Goal: Information Seeking & Learning: Compare options

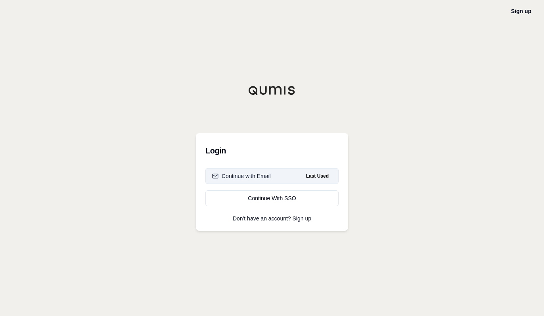
click at [233, 179] on div "Continue with Email" at bounding box center [241, 176] width 59 height 8
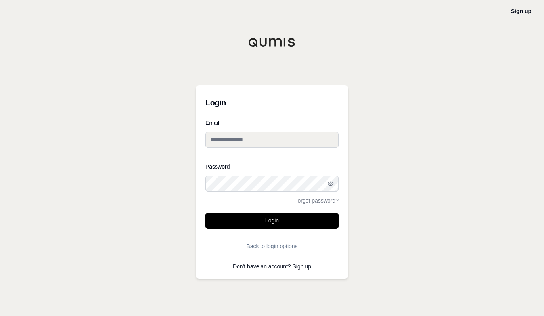
click at [246, 140] on input "Email" at bounding box center [271, 140] width 133 height 16
type input "**********"
drag, startPoint x: 267, startPoint y: 141, endPoint x: 138, endPoint y: 152, distance: 129.8
click at [138, 152] on div "**********" at bounding box center [272, 158] width 544 height 316
type input "**********"
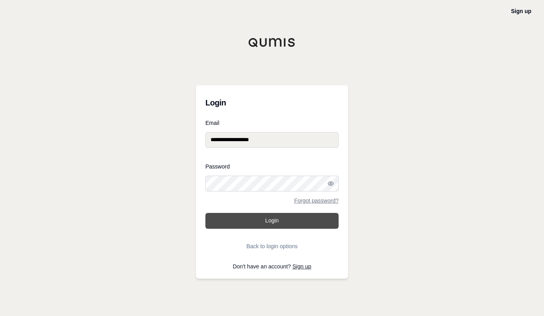
click at [251, 227] on button "Login" at bounding box center [271, 221] width 133 height 16
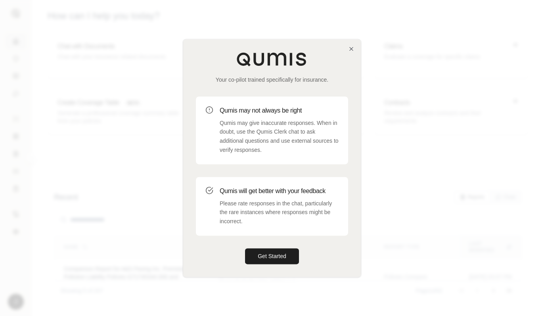
click at [353, 53] on div "Your co-pilot trained specifically for insurance. Qumis may not always be right…" at bounding box center [272, 158] width 178 height 238
click at [348, 47] on icon "button" at bounding box center [351, 49] width 6 height 6
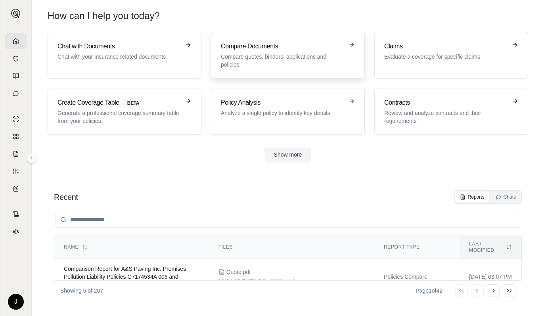
click at [265, 55] on p "Compare quotes, binders, applications and policies" at bounding box center [282, 61] width 123 height 16
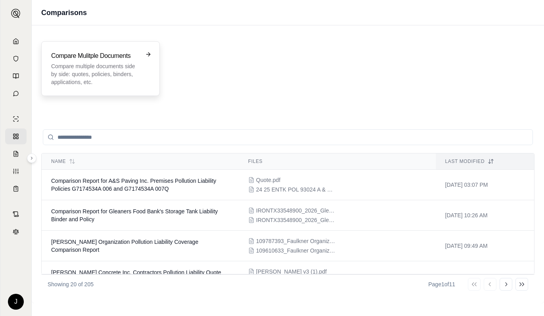
click at [104, 77] on p "Compare multiple documents side by side: quotes, policies, binders, application…" at bounding box center [95, 74] width 88 height 24
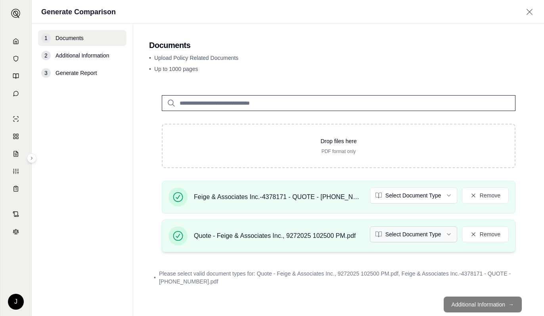
click at [409, 234] on html "J Generate Comparison 1 Documents 2 Additional Information 3 Generate Report Do…" at bounding box center [272, 158] width 544 height 316
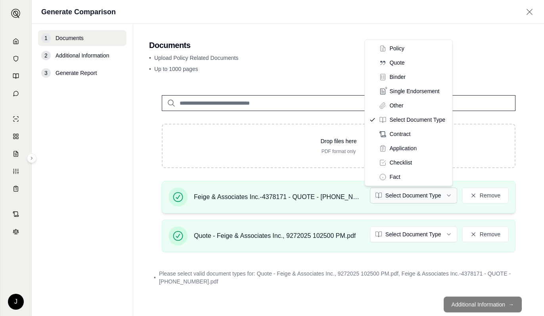
click at [399, 188] on html "J Generate Comparison 1 Documents 2 Additional Information 3 Generate Report Do…" at bounding box center [272, 158] width 544 height 316
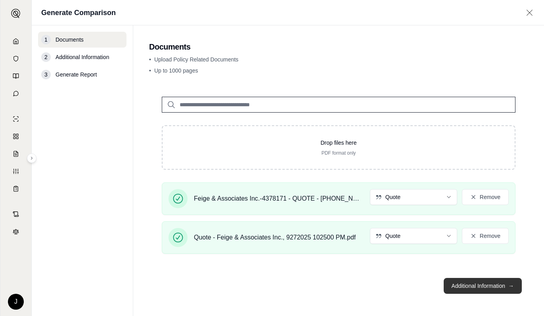
click at [475, 284] on button "Additional Information →" at bounding box center [483, 286] width 78 height 16
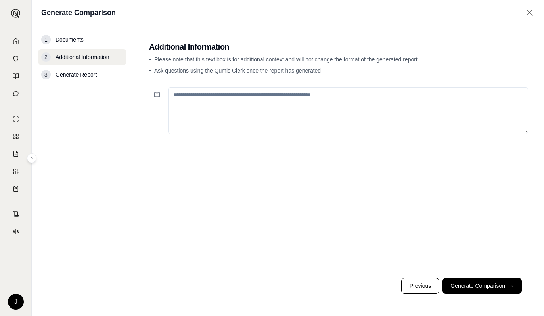
click at [219, 103] on textarea at bounding box center [348, 110] width 360 height 47
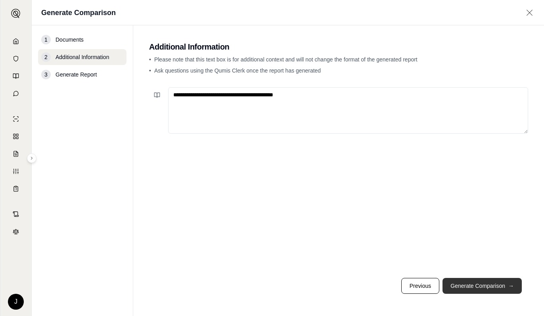
type textarea "**********"
click at [472, 289] on button "Generate Comparison →" at bounding box center [482, 286] width 79 height 16
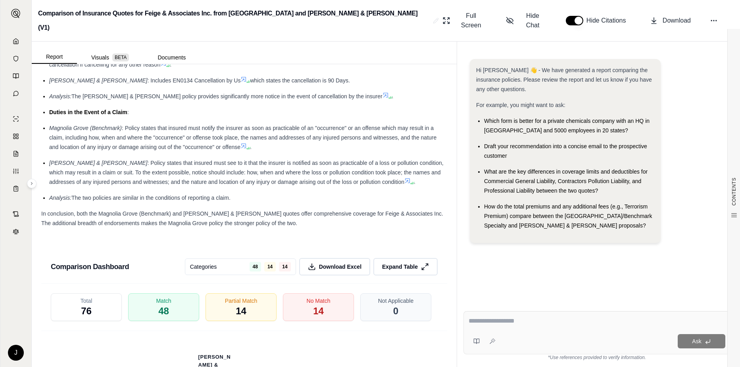
scroll to position [1547, 0]
click at [332, 294] on div "No Match 14" at bounding box center [318, 308] width 75 height 29
click at [307, 294] on div "No Match 14" at bounding box center [318, 308] width 75 height 29
click at [313, 306] on span "14" at bounding box center [318, 312] width 11 height 13
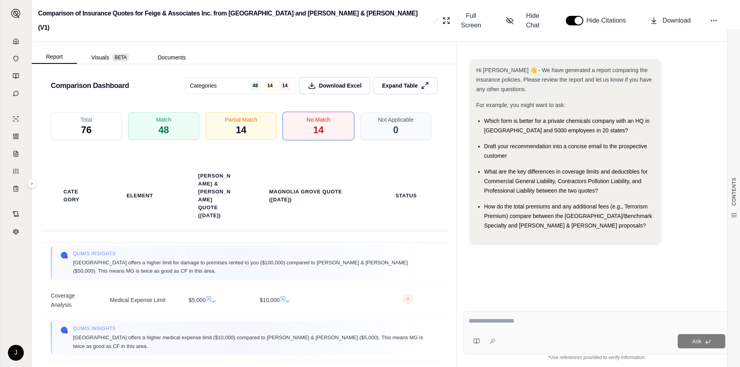
scroll to position [0, 0]
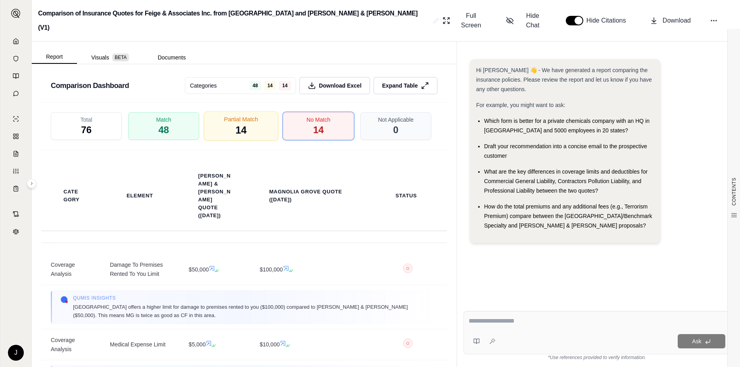
click at [228, 115] on span "Partial Match" at bounding box center [241, 119] width 34 height 8
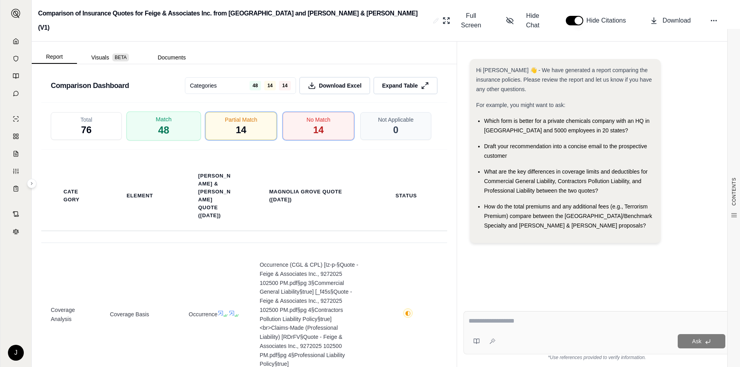
click at [167, 115] on span "Match" at bounding box center [164, 119] width 16 height 8
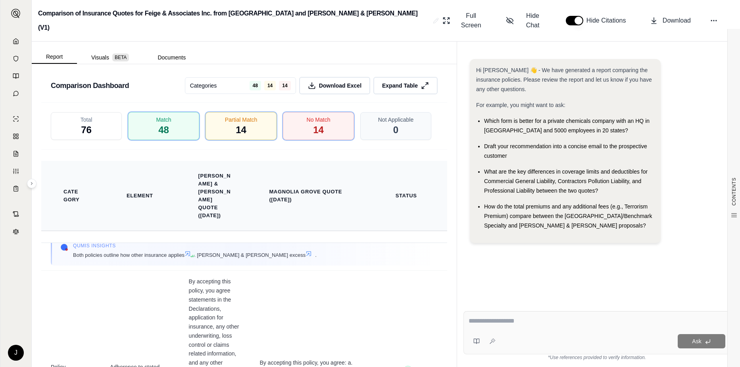
scroll to position [3967, 0]
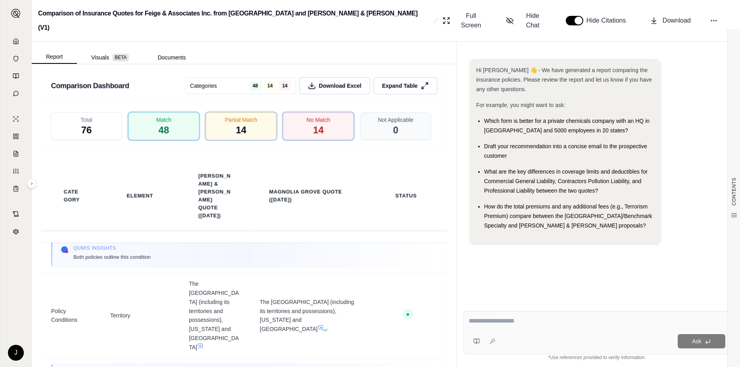
click at [489, 316] on div at bounding box center [597, 323] width 257 height 12
click at [490, 316] on textarea at bounding box center [597, 322] width 257 height 10
type textarea "**********"
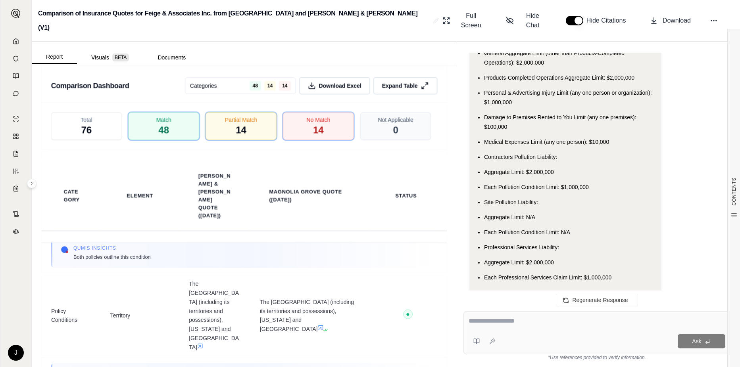
scroll to position [568, 0]
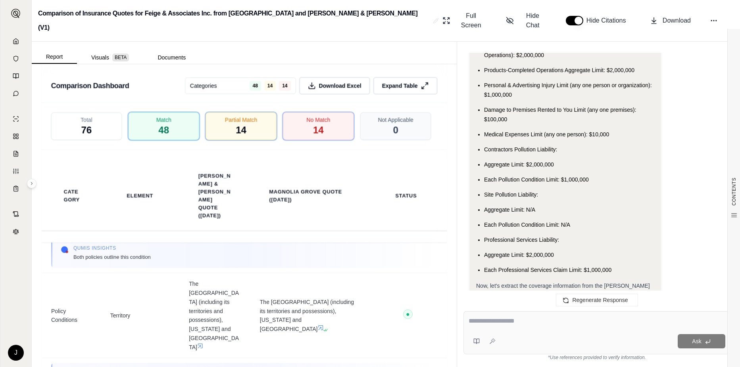
click at [484, 316] on textarea at bounding box center [597, 322] width 257 height 10
drag, startPoint x: 499, startPoint y: 318, endPoint x: 509, endPoint y: 319, distance: 10.0
click at [509, 316] on textarea "**********" at bounding box center [597, 322] width 257 height 10
type textarea "**********"
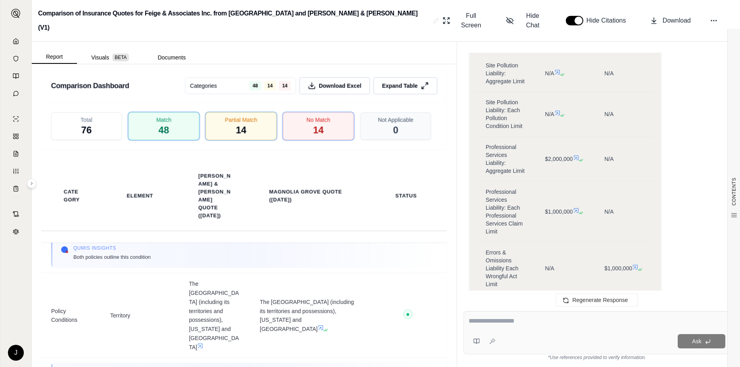
scroll to position [2790, 0]
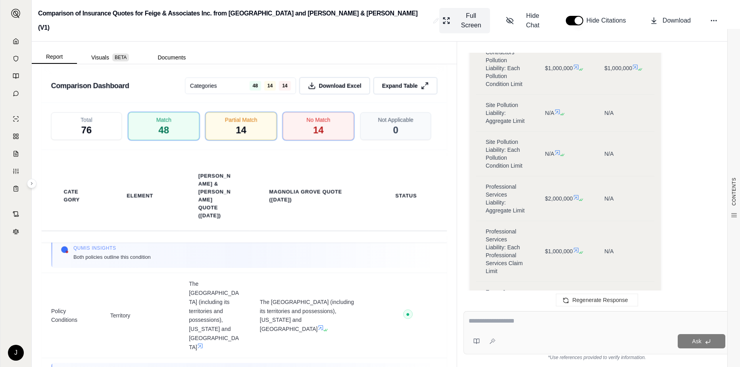
click at [481, 17] on span "Full Screen" at bounding box center [471, 20] width 32 height 19
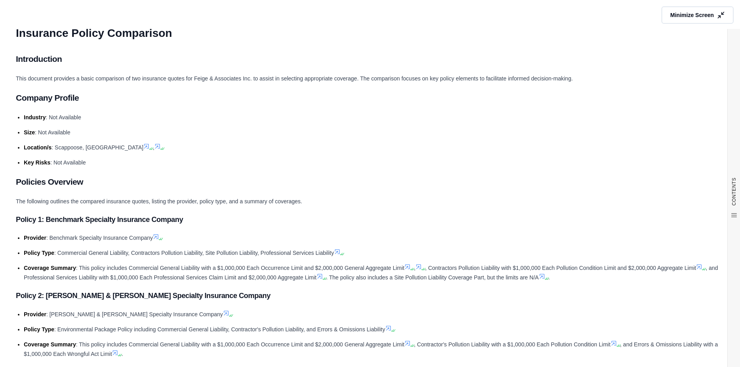
scroll to position [2948, 0]
click at [544, 14] on span "Minimize Screen" at bounding box center [692, 15] width 46 height 8
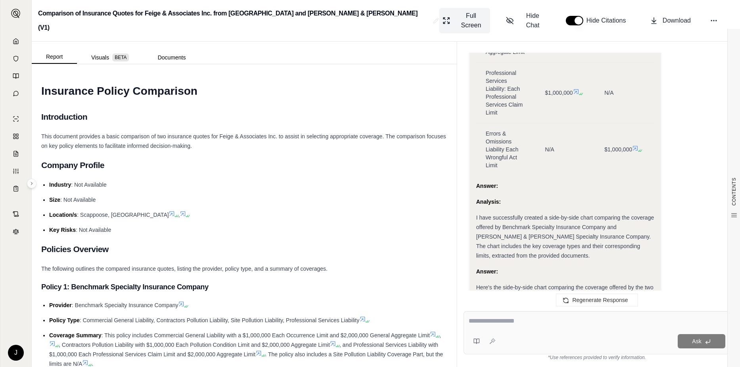
click at [478, 15] on span "Full Screen" at bounding box center [471, 20] width 32 height 19
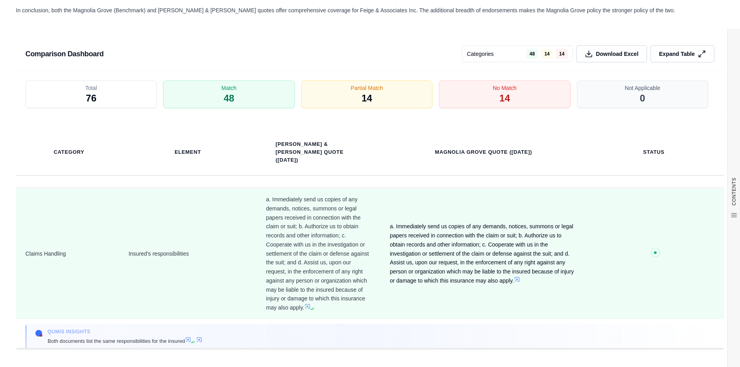
scroll to position [4863, 0]
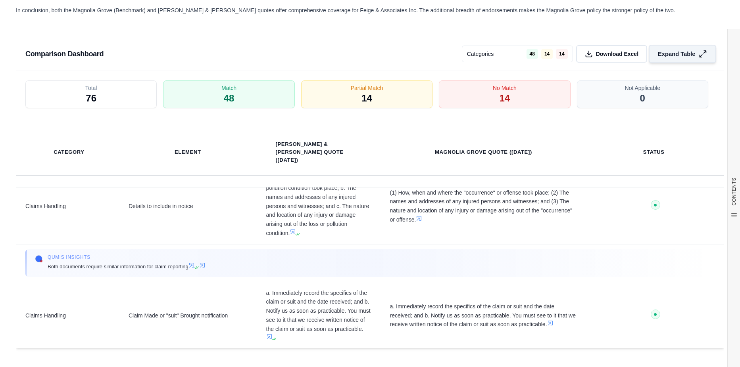
click at [544, 53] on span "Expand Table" at bounding box center [676, 54] width 37 height 8
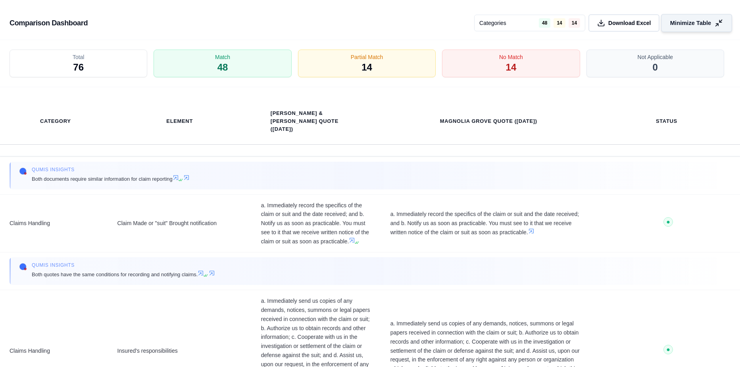
scroll to position [1043, 0]
click at [544, 23] on span "Minimize Table" at bounding box center [690, 23] width 41 height 8
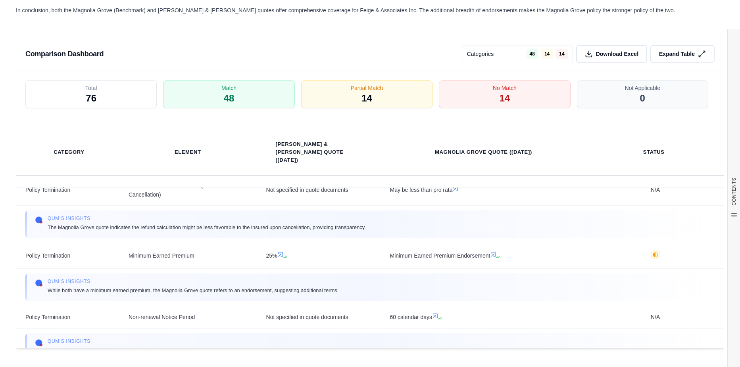
scroll to position [5815, 0]
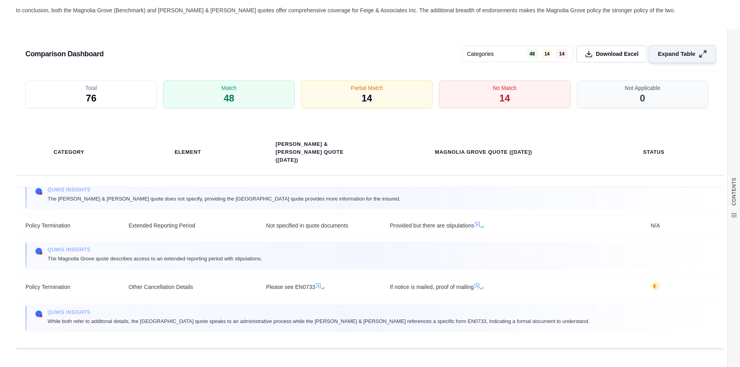
click at [544, 54] on icon at bounding box center [703, 54] width 8 height 8
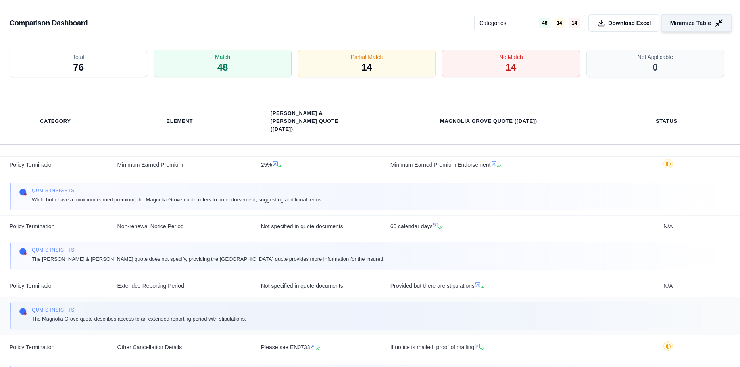
scroll to position [5645, 0]
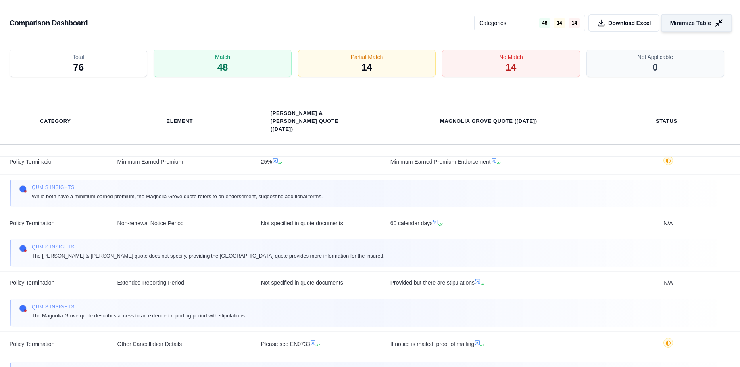
click at [501, 22] on span "Categories" at bounding box center [492, 23] width 27 height 8
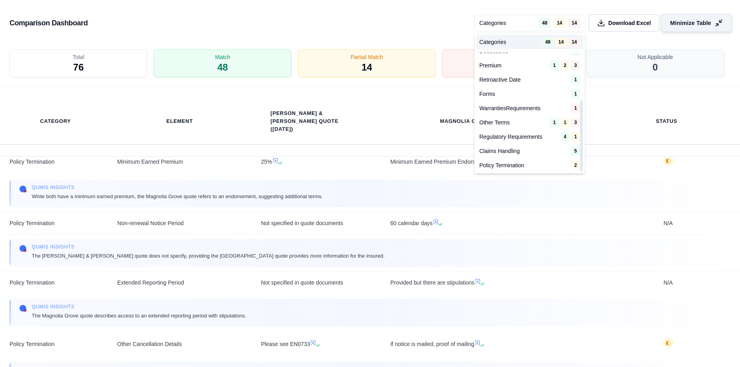
scroll to position [79, 0]
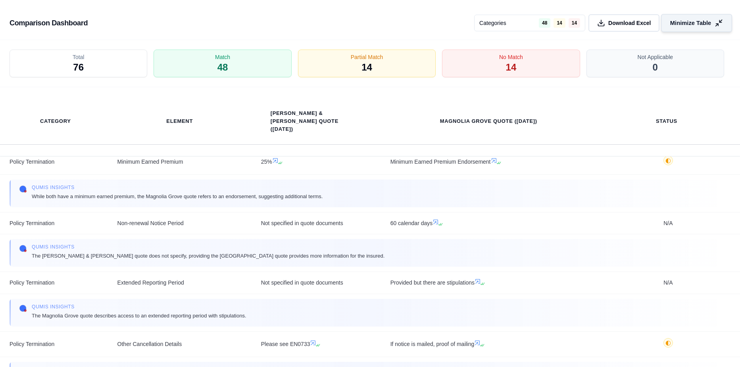
click at [544, 21] on span "Minimize Table" at bounding box center [690, 23] width 41 height 8
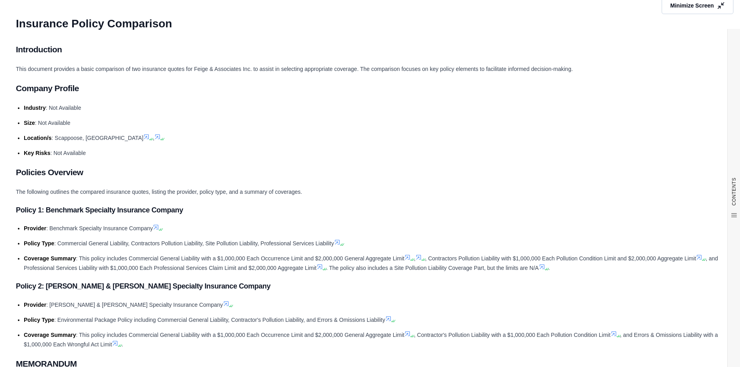
scroll to position [0, 0]
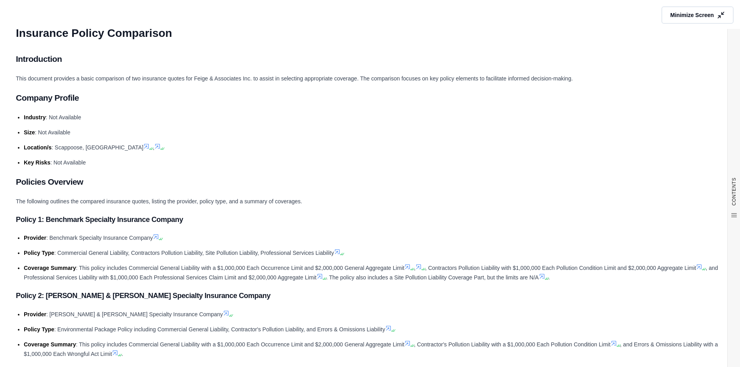
click at [336, 91] on h2 "Company Profile" at bounding box center [370, 98] width 708 height 17
click at [194, 121] on li "Industry : Not Available" at bounding box center [374, 118] width 700 height 10
click at [192, 61] on h2 "Introduction" at bounding box center [370, 59] width 708 height 17
click at [544, 15] on span "Minimize Screen" at bounding box center [692, 15] width 46 height 8
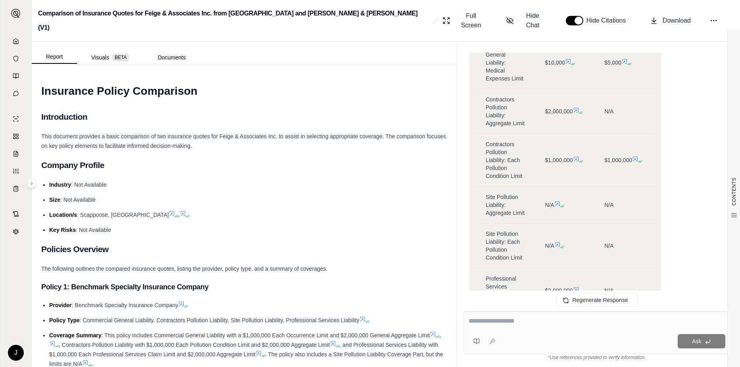
scroll to position [2617, 0]
